Goal: Communication & Community: Answer question/provide support

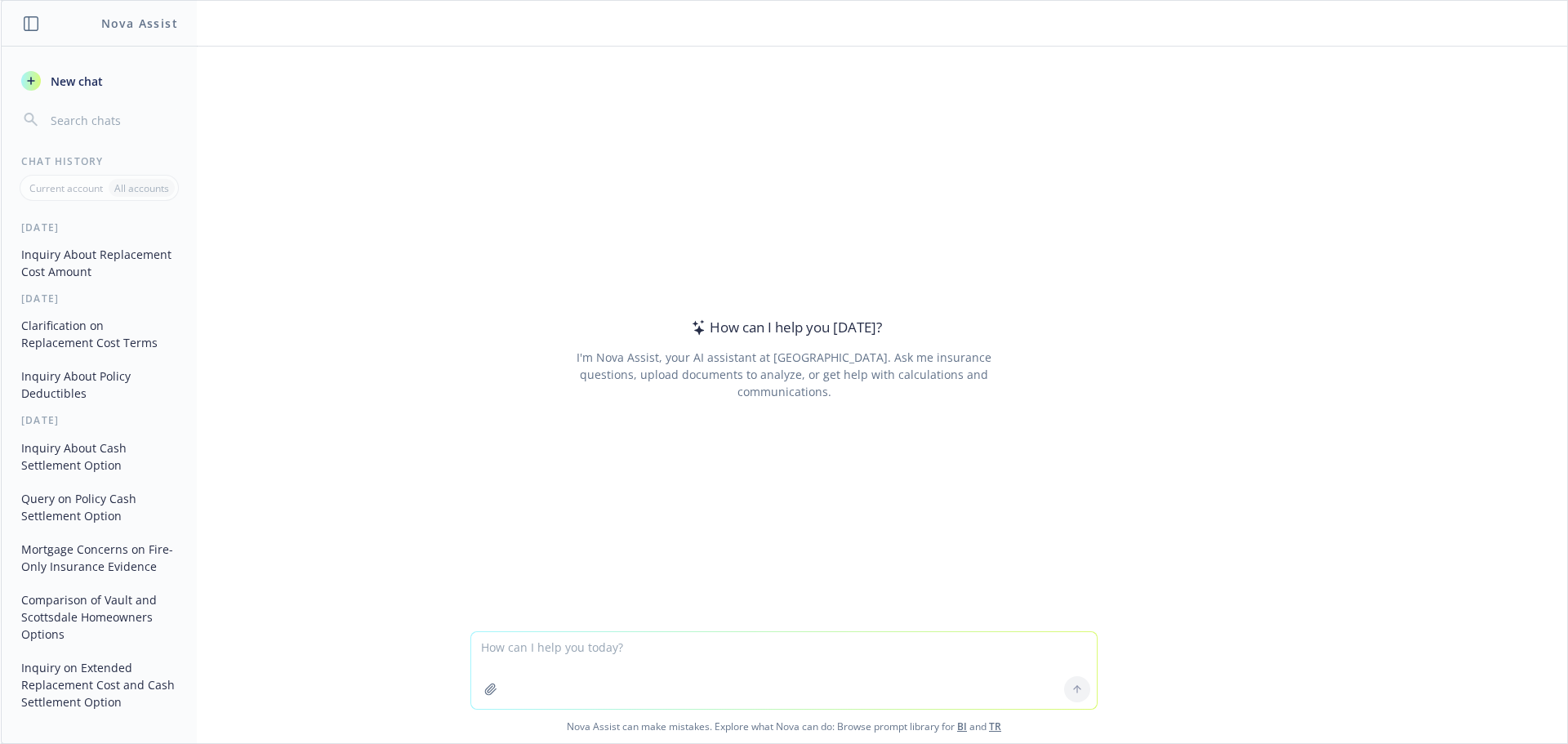
drag, startPoint x: 672, startPoint y: 643, endPoint x: 665, endPoint y: 636, distance: 9.9
click at [671, 643] on textarea at bounding box center [784, 670] width 625 height 77
click at [679, 649] on textarea "can you rewrite and be gentle:" at bounding box center [784, 670] width 625 height 77
paste textarea "Hi [PERSON_NAME], Happy [DATE]! [PERSON_NAME] has reached out to see if he can …"
type textarea "can you rewrite and be gentle: Hi [PERSON_NAME], Happy [DATE]! [PERSON_NAME] ha…"
